Goal: Information Seeking & Learning: Understand process/instructions

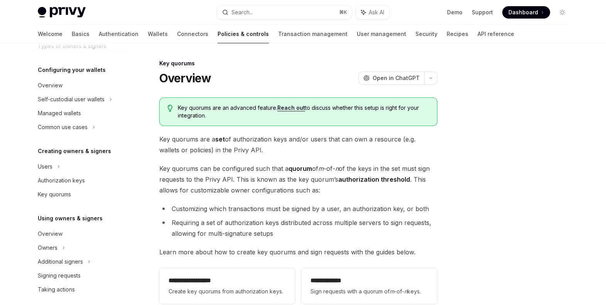
scroll to position [142, 0]
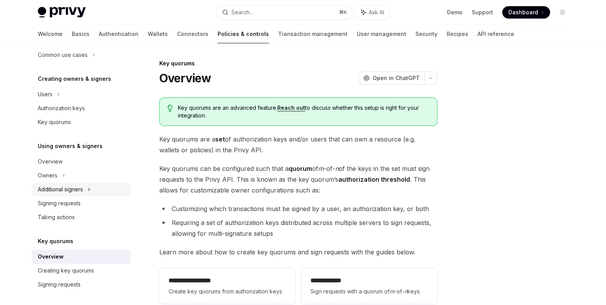
click at [53, 189] on div "Additional signers" at bounding box center [60, 188] width 45 height 9
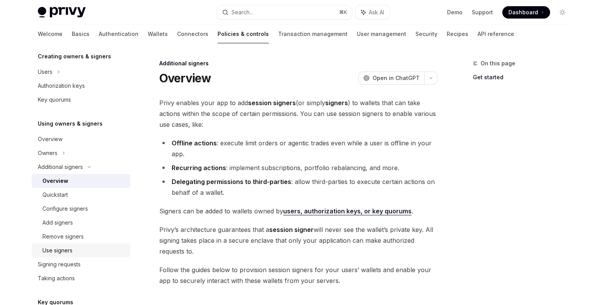
scroll to position [168, 0]
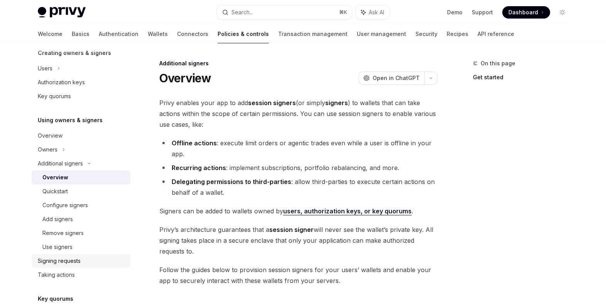
click at [73, 261] on div "Signing requests" at bounding box center [59, 260] width 43 height 9
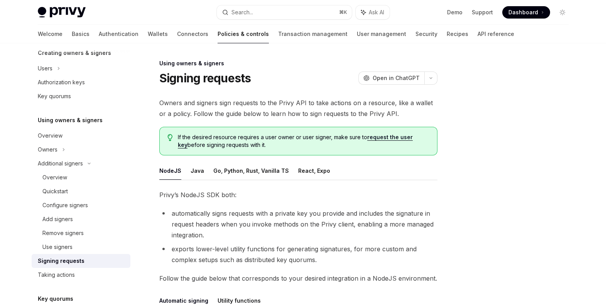
click at [205, 163] on ul "NodeJS Java Go, Python, Rust, Vanilla TS React, Expo" at bounding box center [298, 170] width 278 height 19
click at [202, 170] on ul "NodeJS Java Go, Python, Rust, Vanilla TS React, Expo" at bounding box center [298, 170] width 278 height 19
click at [199, 172] on button "Java" at bounding box center [198, 170] width 14 height 18
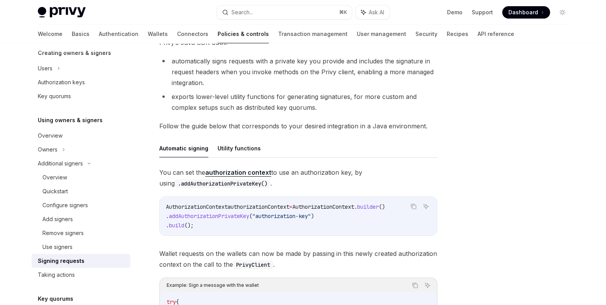
scroll to position [153, 0]
click at [230, 150] on button "Utility functions" at bounding box center [239, 147] width 43 height 18
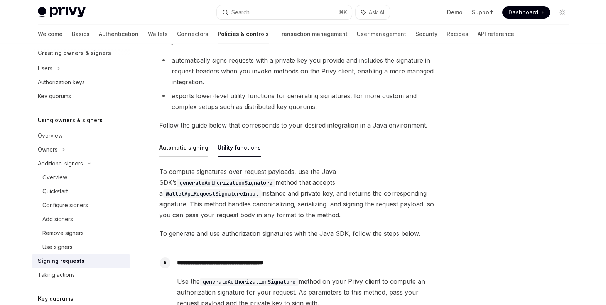
click at [206, 150] on button "Automatic signing" at bounding box center [183, 147] width 49 height 18
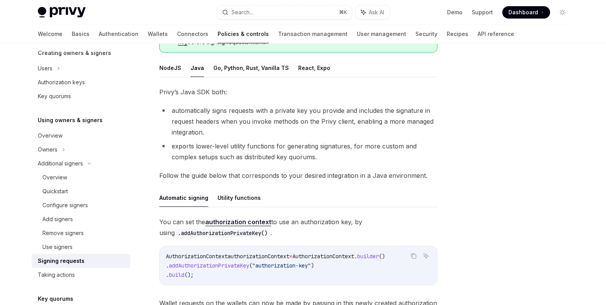
scroll to position [102, 0]
click at [171, 73] on button "NodeJS" at bounding box center [170, 68] width 22 height 18
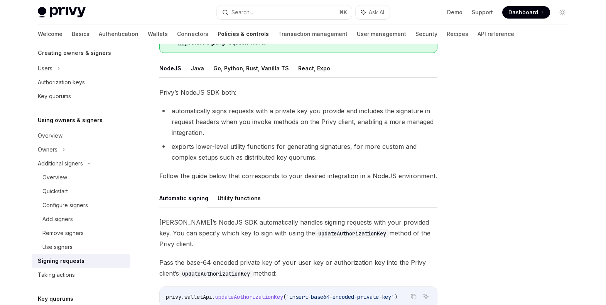
click at [191, 70] on button "Java" at bounding box center [198, 68] width 14 height 18
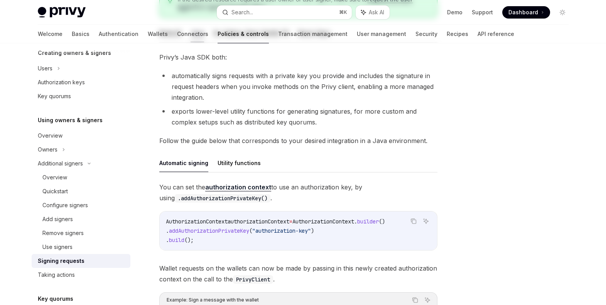
scroll to position [157, 0]
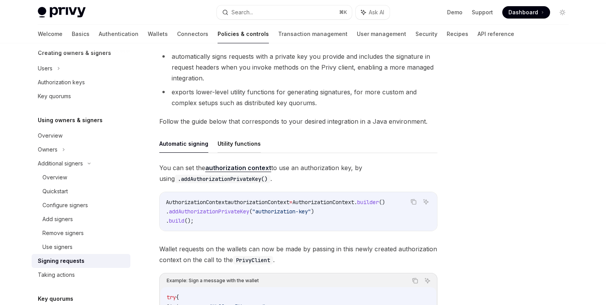
click at [243, 149] on button "Utility functions" at bounding box center [239, 143] width 43 height 18
type textarea "*"
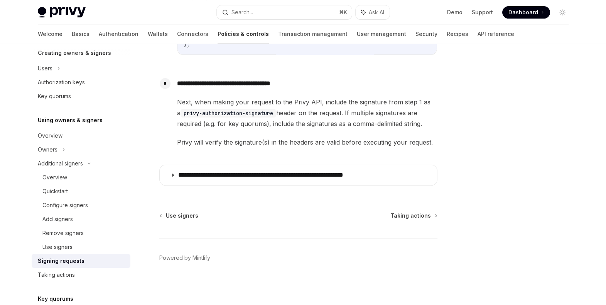
scroll to position [650, 0]
click at [467, 146] on div at bounding box center [516, 182] width 117 height 246
